Goal: Task Accomplishment & Management: Use online tool/utility

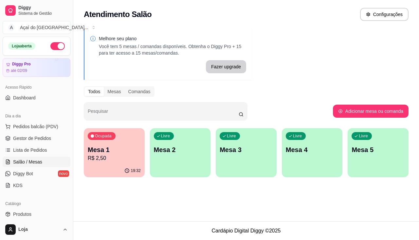
click at [165, 151] on p "Mesa 2" at bounding box center [180, 149] width 53 height 9
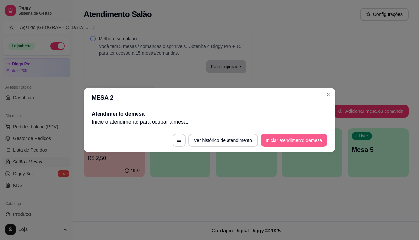
click at [297, 146] on button "Iniciar atendimento de mesa" at bounding box center [294, 140] width 67 height 13
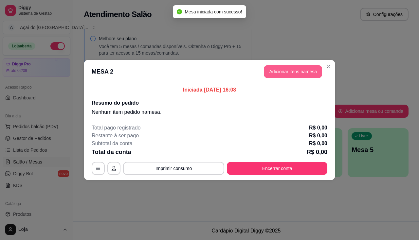
click at [272, 68] on button "Adicionar itens na mesa" at bounding box center [293, 71] width 58 height 13
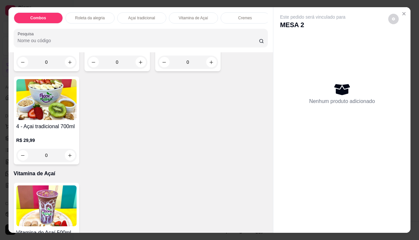
scroll to position [328, 0]
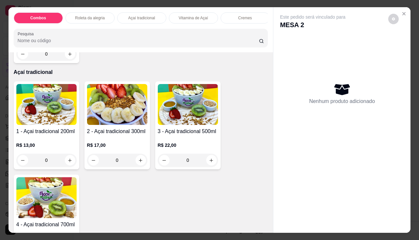
click at [164, 114] on img at bounding box center [188, 104] width 60 height 41
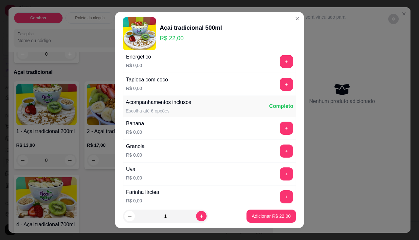
scroll to position [164, 0]
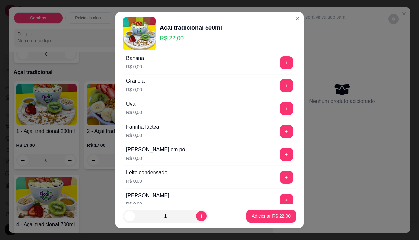
click at [278, 157] on div "+" at bounding box center [287, 154] width 18 height 13
click at [280, 149] on button "+" at bounding box center [286, 154] width 13 height 13
click at [280, 173] on button "+" at bounding box center [286, 177] width 13 height 13
click at [280, 109] on button "+" at bounding box center [286, 108] width 13 height 13
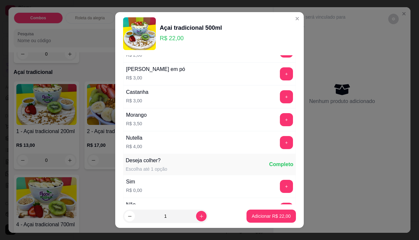
scroll to position [623, 0]
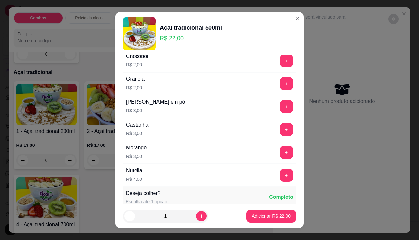
click at [278, 170] on div "+" at bounding box center [287, 175] width 18 height 13
click at [280, 179] on button "+" at bounding box center [286, 175] width 13 height 13
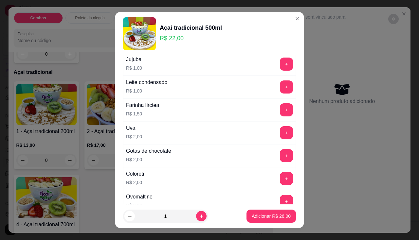
scroll to position [393, 0]
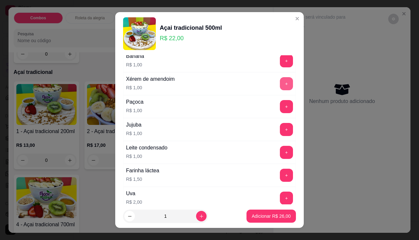
click at [280, 81] on button "+" at bounding box center [286, 83] width 13 height 13
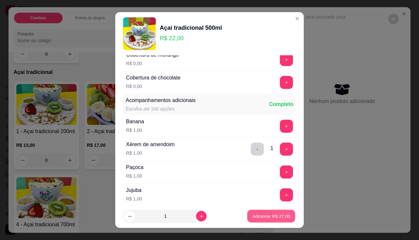
click at [274, 214] on p "Adicionar R$ 27,00" at bounding box center [272, 217] width 38 height 6
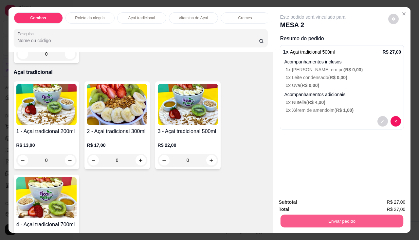
click at [306, 221] on button "Enviar pedido" at bounding box center [342, 221] width 123 height 13
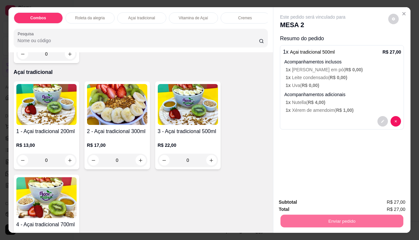
click at [309, 203] on button "Não registrar e enviar pedido" at bounding box center [321, 203] width 68 height 12
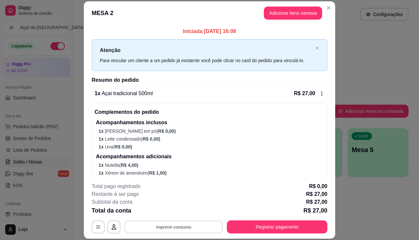
click at [179, 227] on button "Imprimir consumo" at bounding box center [174, 227] width 98 height 13
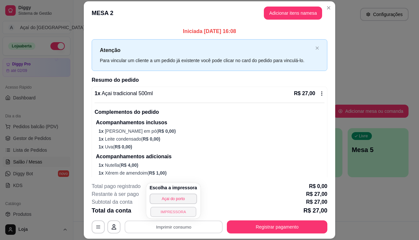
click at [183, 216] on button "IMPRESSORA" at bounding box center [173, 212] width 46 height 10
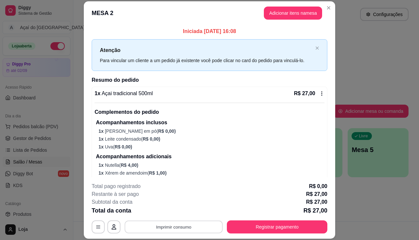
click at [183, 225] on button "Imprimir consumo" at bounding box center [174, 227] width 98 height 13
click at [177, 226] on button "Imprimir consumo" at bounding box center [173, 227] width 101 height 13
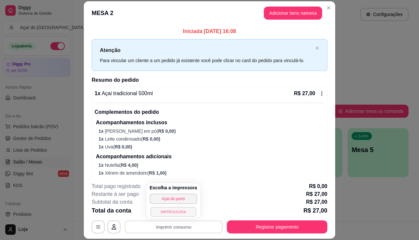
click at [176, 209] on button "IMPRESSORA" at bounding box center [173, 212] width 46 height 10
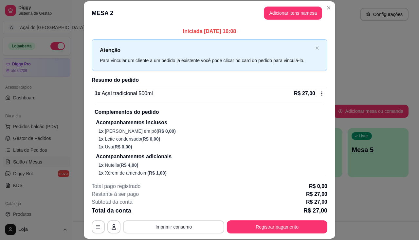
click at [185, 229] on button "Imprimir consumo" at bounding box center [173, 227] width 101 height 13
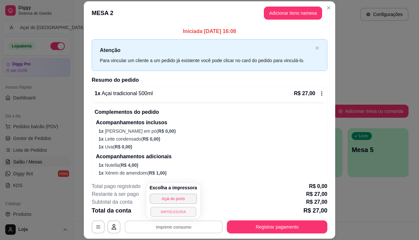
click at [189, 209] on button "IMPRESSORA" at bounding box center [173, 212] width 46 height 10
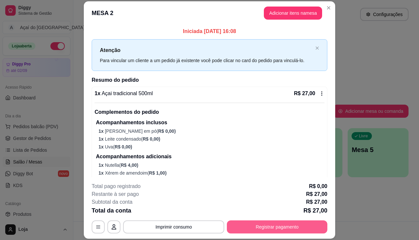
click at [276, 221] on button "Registrar pagamento" at bounding box center [277, 227] width 101 height 13
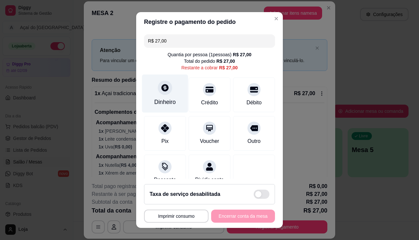
click at [152, 98] on div "Dinheiro" at bounding box center [165, 93] width 46 height 38
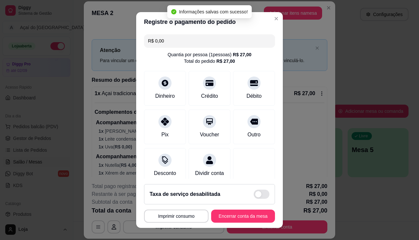
type input "R$ 0,00"
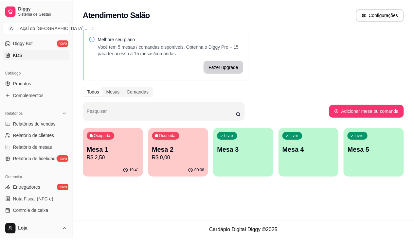
scroll to position [164, 0]
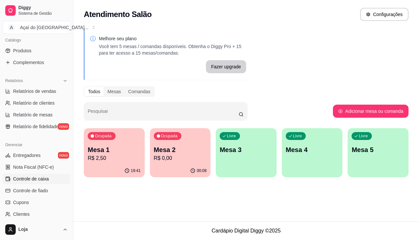
click at [42, 181] on span "Controle de caixa" at bounding box center [31, 179] width 36 height 7
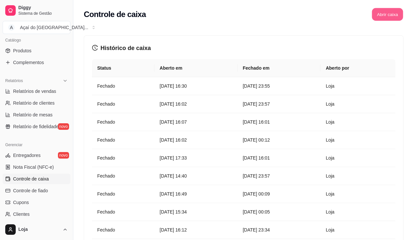
click at [384, 14] on button "Abrir caixa" at bounding box center [387, 14] width 31 height 13
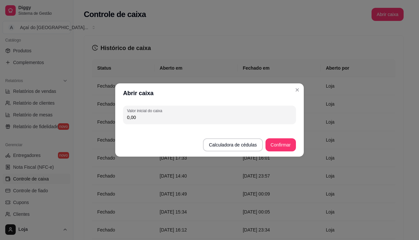
click at [206, 116] on input "0,00" at bounding box center [209, 117] width 165 height 7
type input "14,70"
click at [294, 145] on button "Confirmar" at bounding box center [281, 145] width 30 height 13
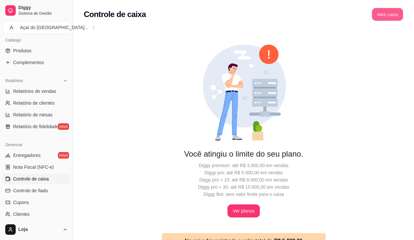
click at [393, 13] on button "Abrir caixa" at bounding box center [387, 14] width 31 height 13
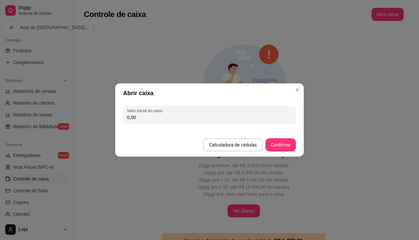
click at [173, 104] on div "Valor inicial do caixa 0,00" at bounding box center [209, 115] width 189 height 24
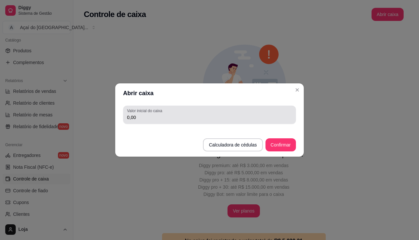
click at [173, 107] on div "Valor inicial do caixa 0,00" at bounding box center [209, 115] width 173 height 18
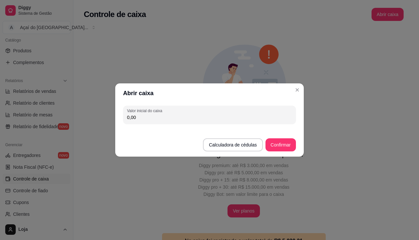
click at [172, 113] on div "0,00" at bounding box center [209, 114] width 165 height 13
type input "14,70"
click at [288, 144] on button "Confirmar" at bounding box center [281, 145] width 30 height 13
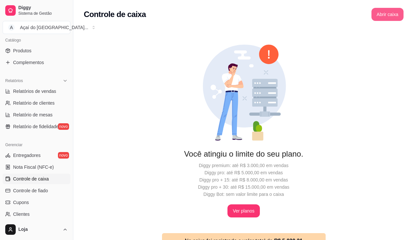
click at [384, 14] on button "Abrir caixa" at bounding box center [388, 14] width 32 height 13
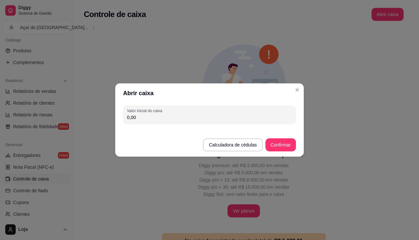
click at [149, 121] on input "0,00" at bounding box center [209, 117] width 165 height 7
type input "14,70"
click at [280, 147] on button "Confirmar" at bounding box center [281, 145] width 30 height 13
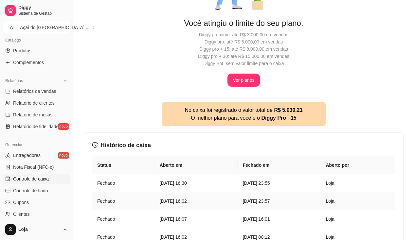
scroll to position [66, 0]
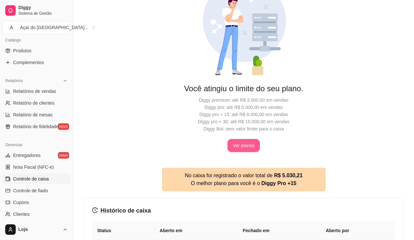
click at [242, 144] on button "Ver planos" at bounding box center [244, 145] width 32 height 13
